Goal: Obtain resource: Download file/media

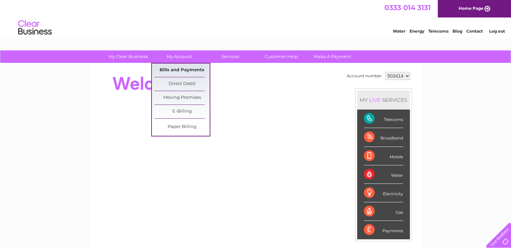
click at [175, 69] on link "Bills and Payments" at bounding box center [181, 70] width 55 height 13
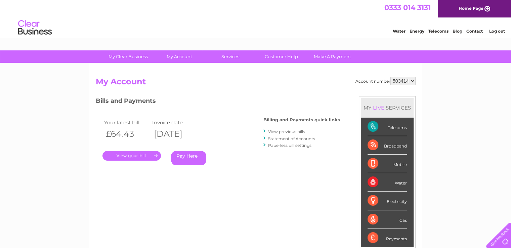
click at [144, 152] on link "." at bounding box center [131, 156] width 58 height 10
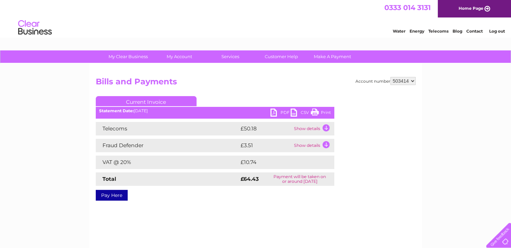
click at [273, 111] on link "PDF" at bounding box center [281, 114] width 20 height 10
click at [493, 29] on link "Log out" at bounding box center [497, 31] width 16 height 5
